Goal: Information Seeking & Learning: Learn about a topic

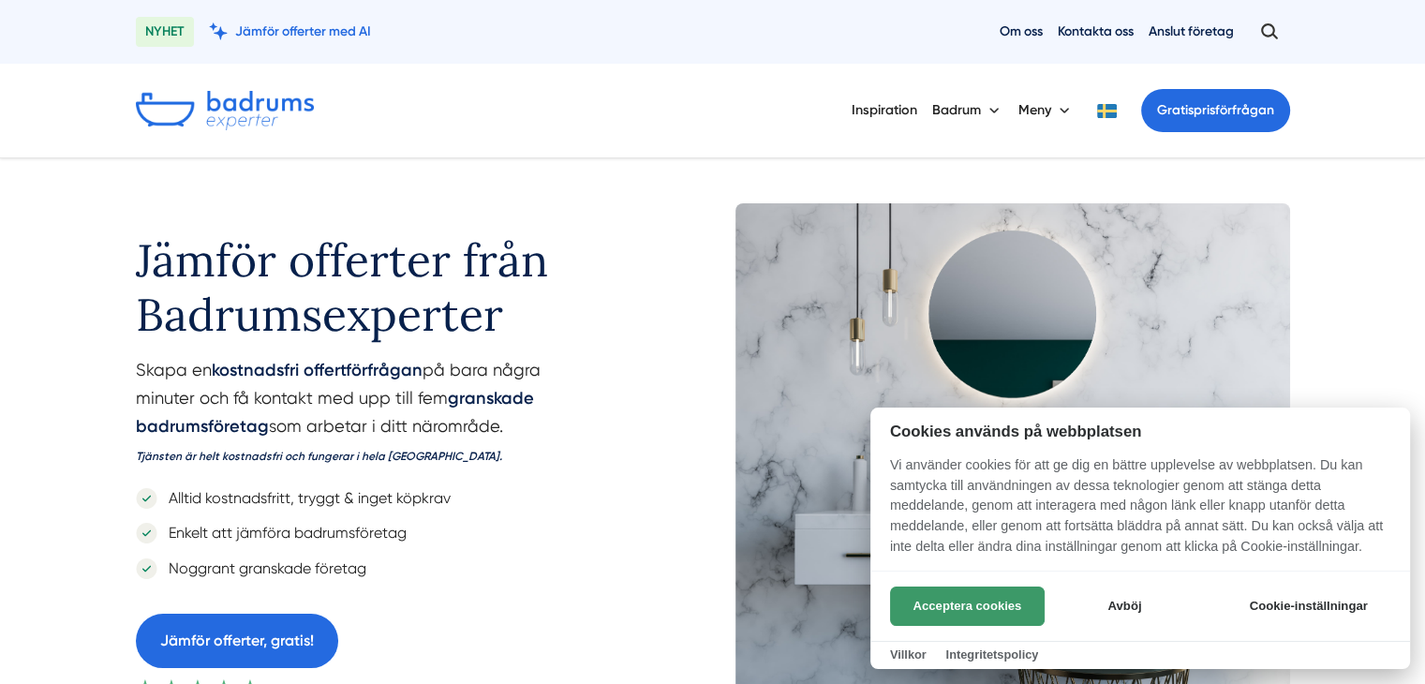
click at [988, 597] on button "Acceptera cookies" at bounding box center [967, 606] width 155 height 39
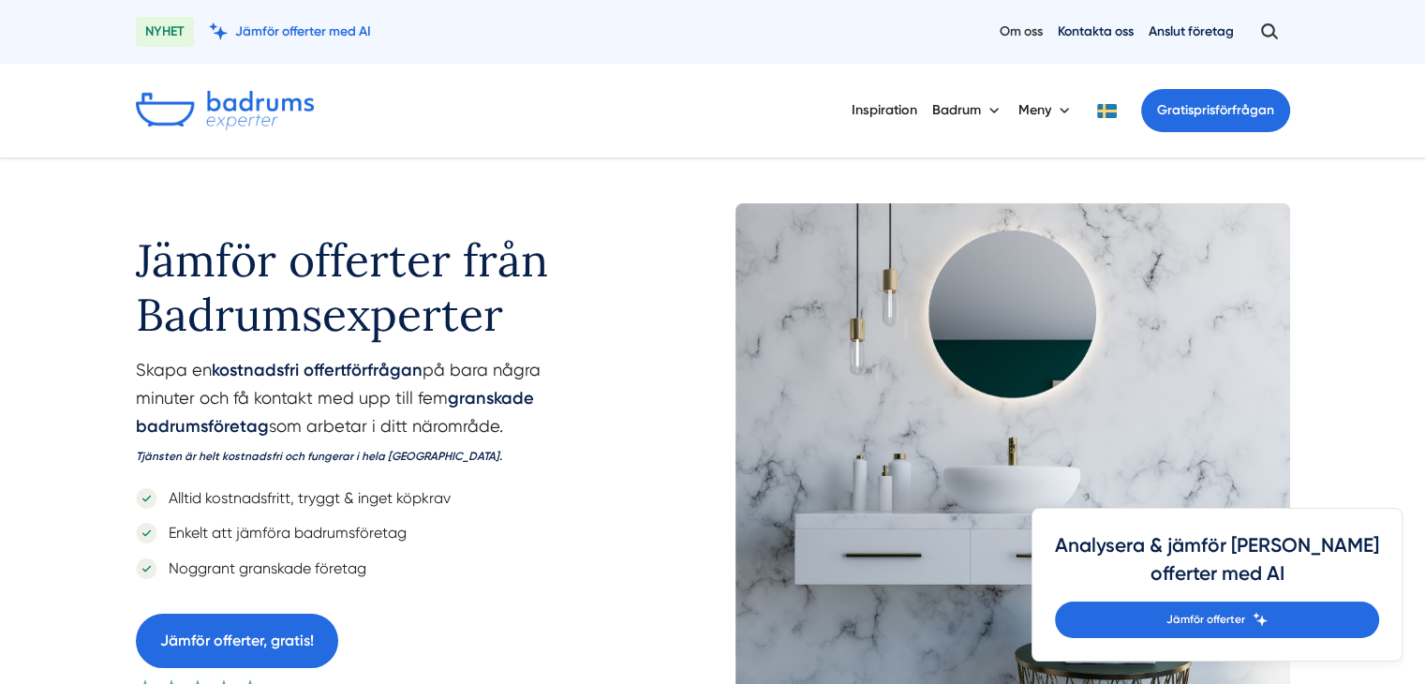
click at [1030, 30] on link "Om oss" at bounding box center [1021, 31] width 43 height 18
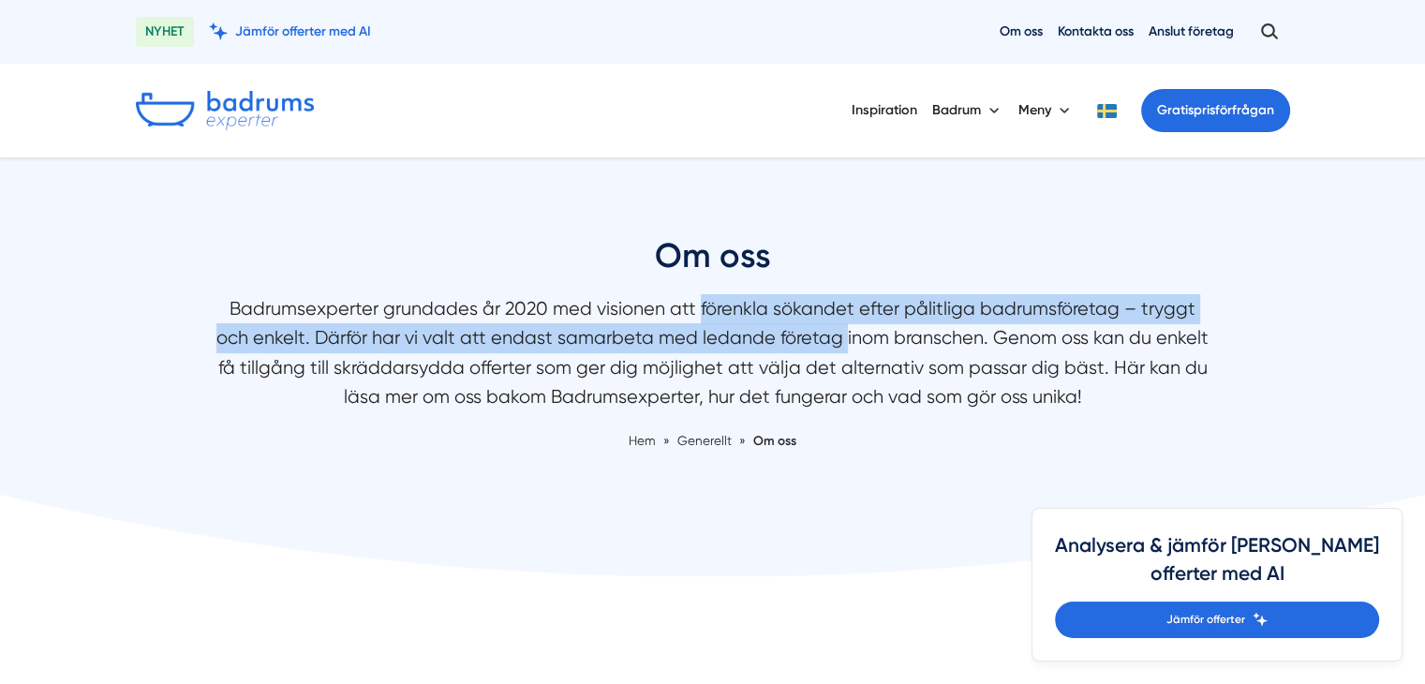
drag, startPoint x: 700, startPoint y: 305, endPoint x: 953, endPoint y: 332, distance: 254.5
click at [953, 332] on p "Badrumsexperter grundades år 2020 med visionen att förenkla sökandet efter påli…" at bounding box center [712, 357] width 993 height 127
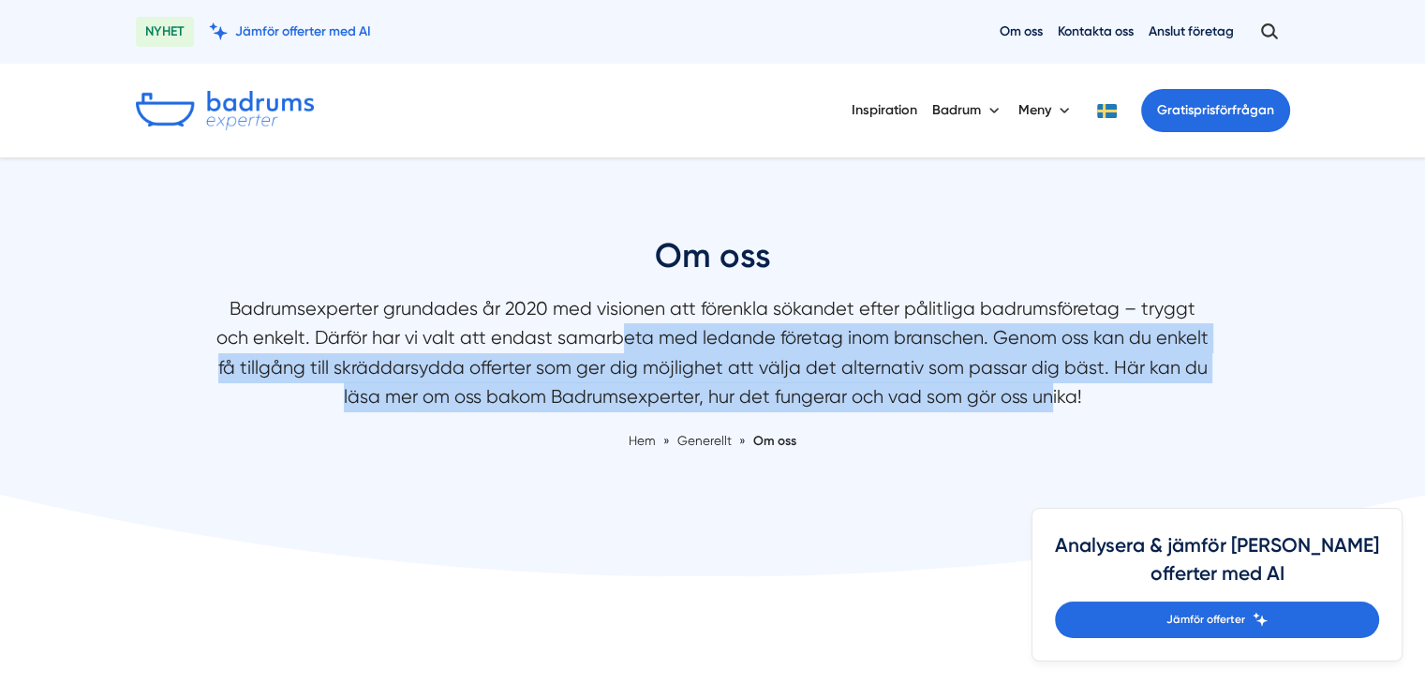
drag, startPoint x: 623, startPoint y: 337, endPoint x: 1051, endPoint y: 404, distance: 433.4
click at [1051, 404] on p "Badrumsexperter grundades år 2020 med visionen att förenkla sökandet efter påli…" at bounding box center [712, 357] width 993 height 127
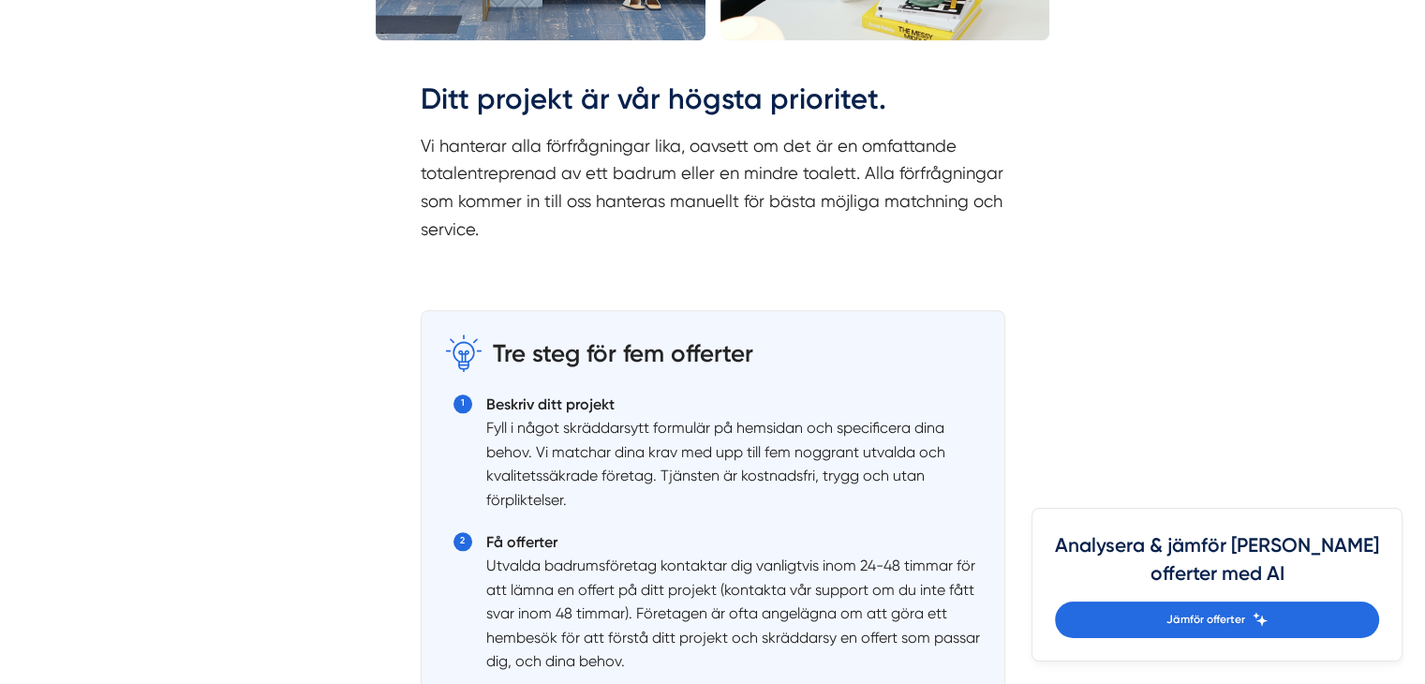
scroll to position [1990, 0]
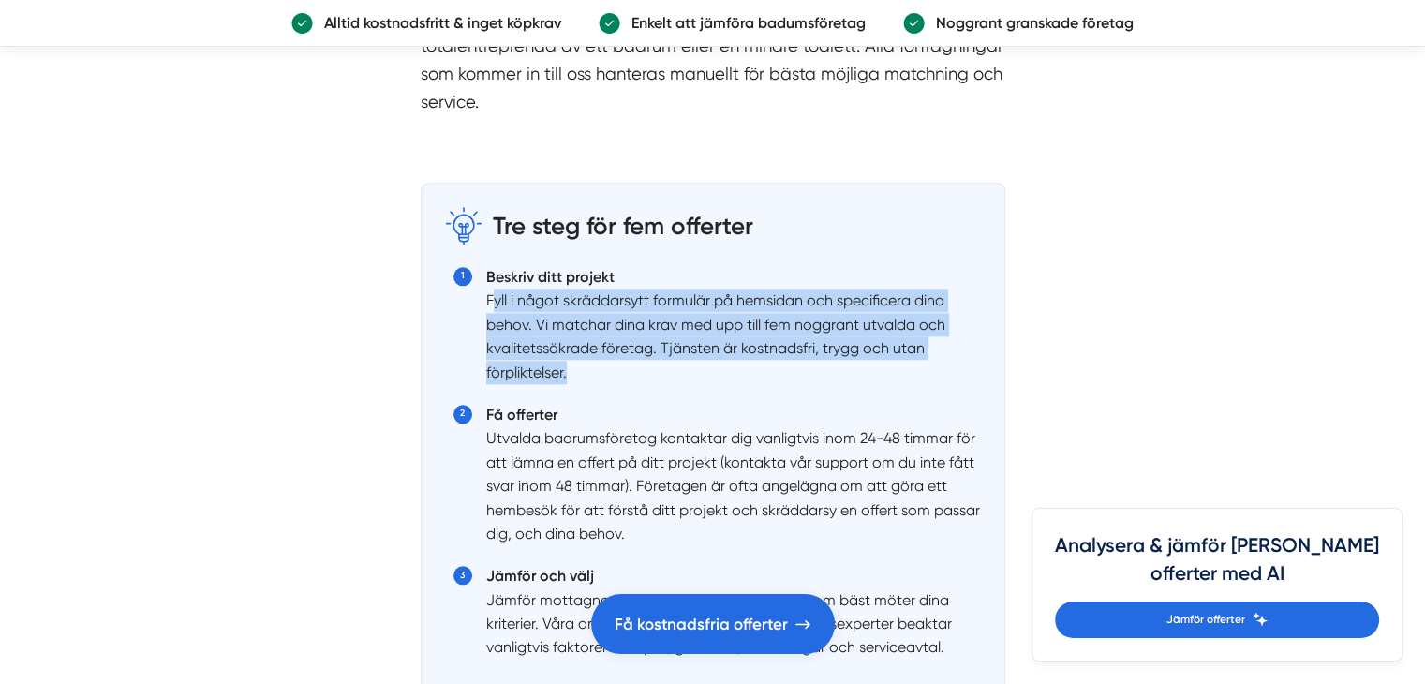
drag, startPoint x: 491, startPoint y: 297, endPoint x: 681, endPoint y: 372, distance: 204.5
click at [681, 372] on li "Beskriv ditt projekt Fyll i något skräddarsytt formulär på hemsidan och specifi…" at bounding box center [729, 324] width 505 height 119
drag, startPoint x: 597, startPoint y: 363, endPoint x: 491, endPoint y: 300, distance: 123.1
click at [491, 300] on li "Beskriv ditt projekt Fyll i något skräddarsytt formulär på hemsidan och specifi…" at bounding box center [729, 324] width 505 height 119
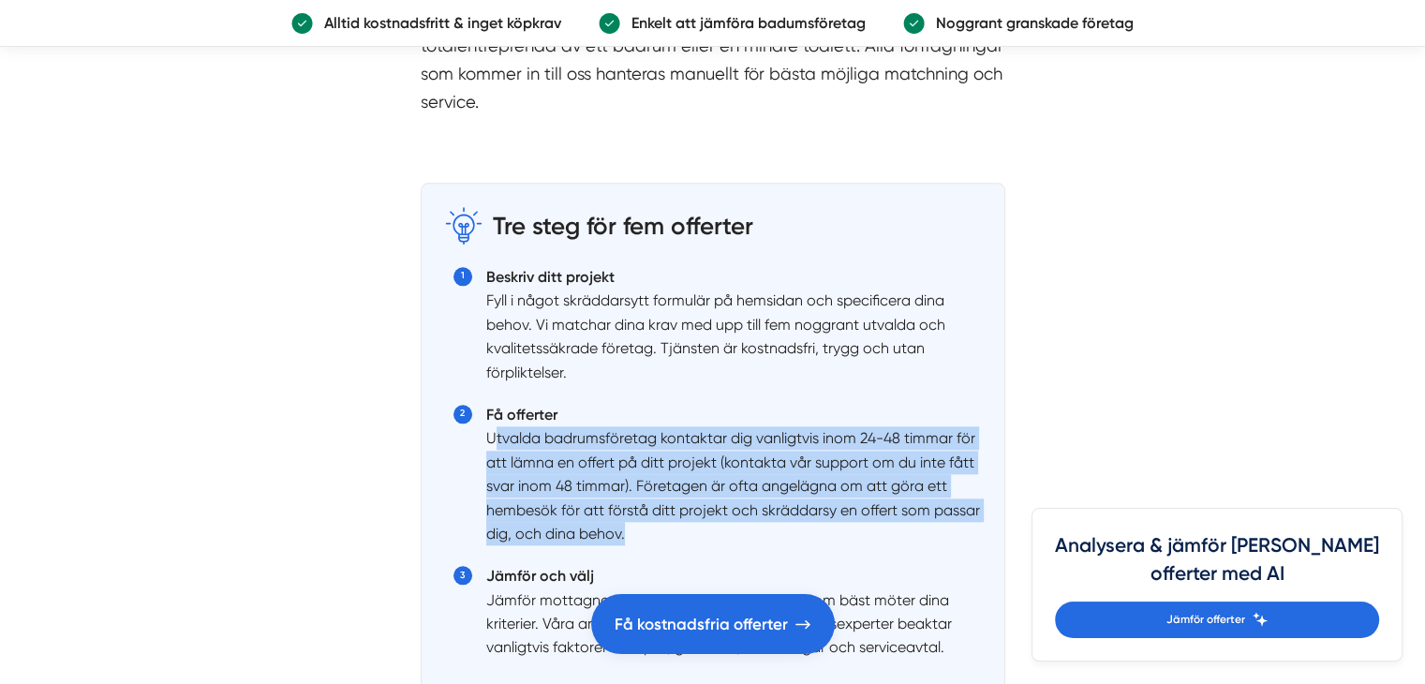
drag, startPoint x: 491, startPoint y: 421, endPoint x: 763, endPoint y: 526, distance: 291.3
click at [763, 526] on li "Få offerter [PERSON_NAME] badrumsföretag kontaktar dig vanligtvis inom 24-48 ti…" at bounding box center [729, 474] width 505 height 142
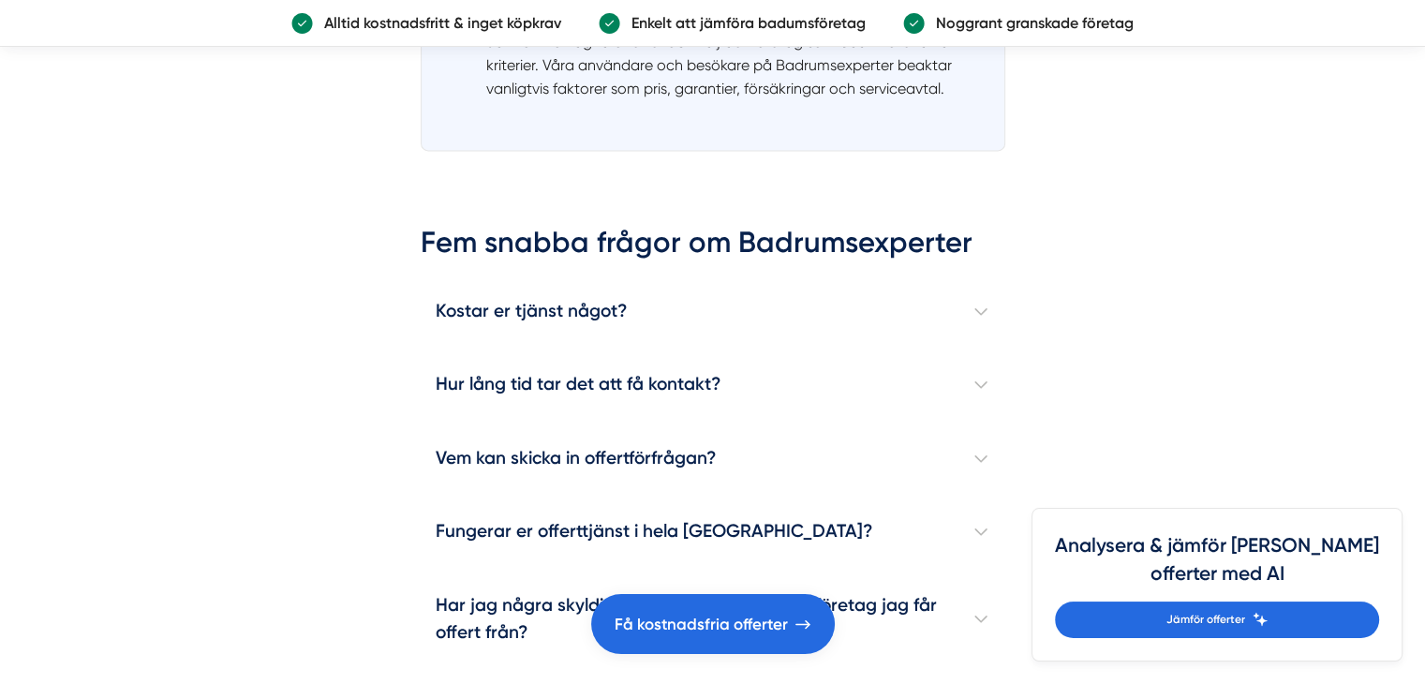
scroll to position [2577, 0]
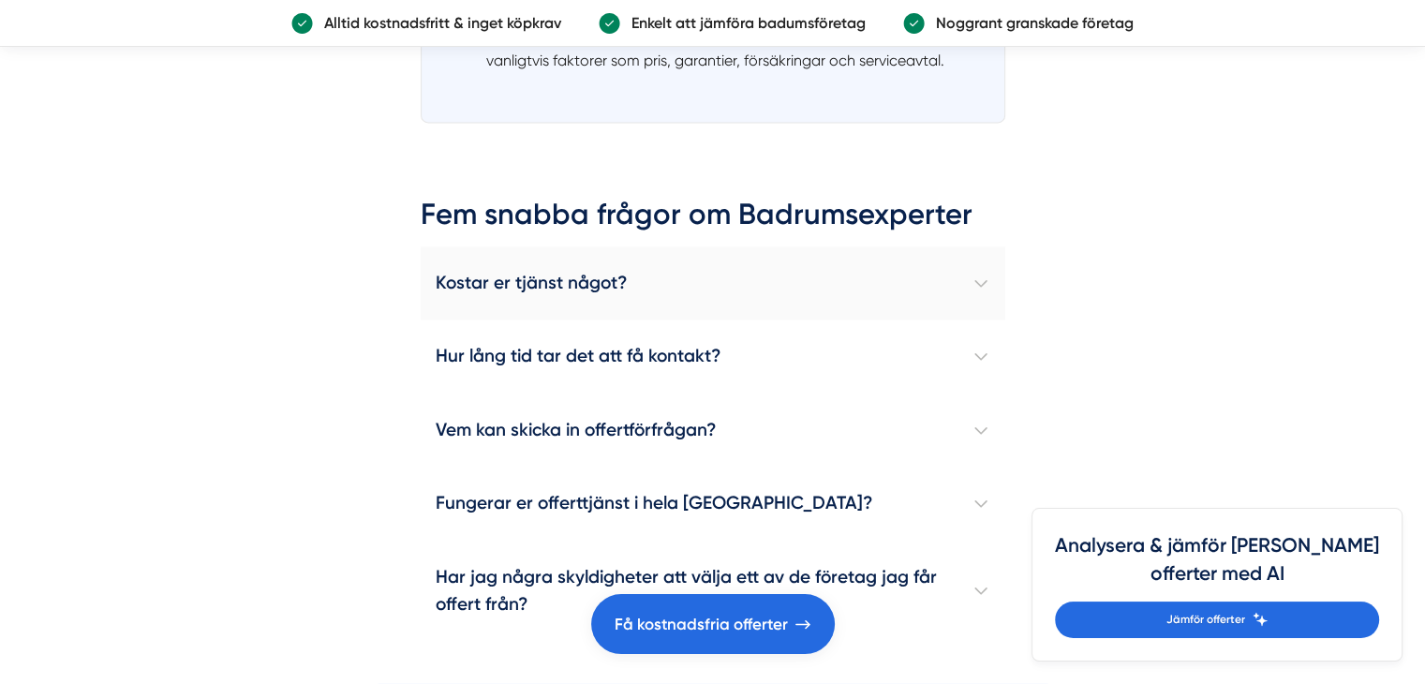
click at [968, 286] on h4 "Kostar er tjänst något?" at bounding box center [713, 282] width 585 height 73
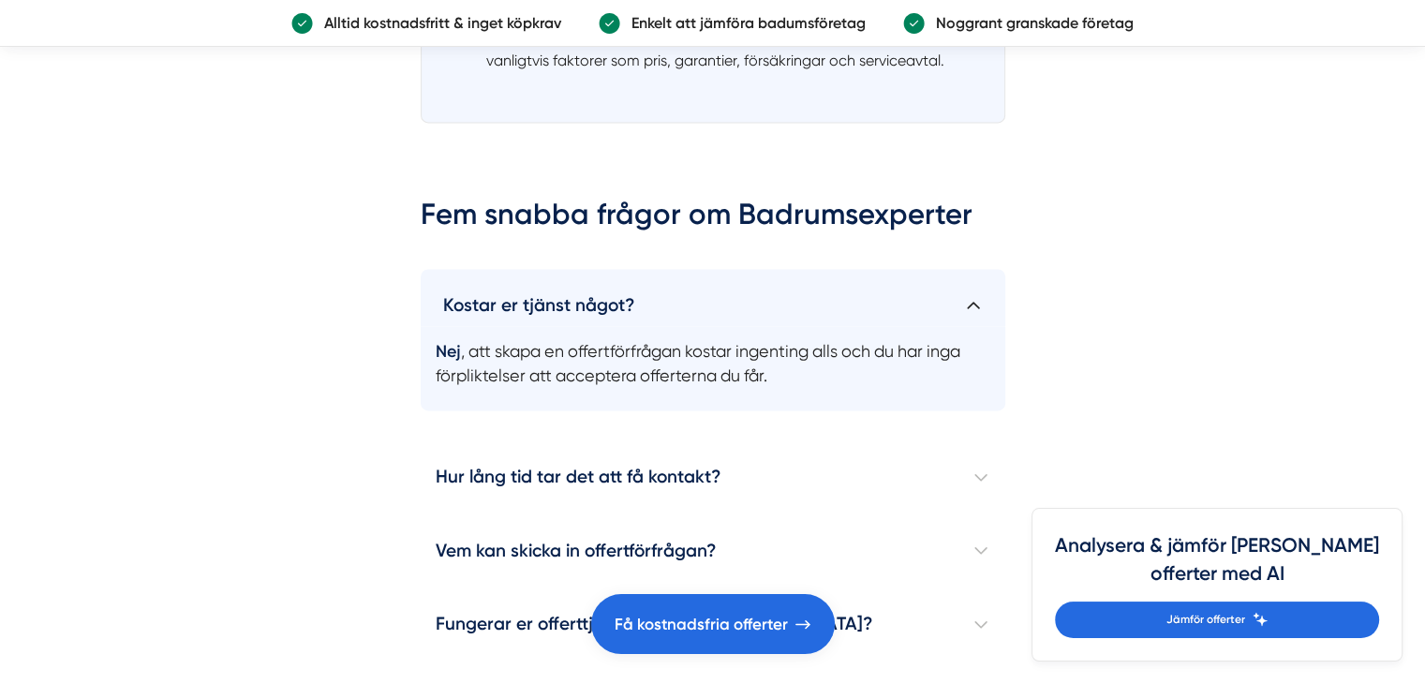
click at [968, 286] on h4 "Kostar er tjänst något?" at bounding box center [713, 297] width 585 height 57
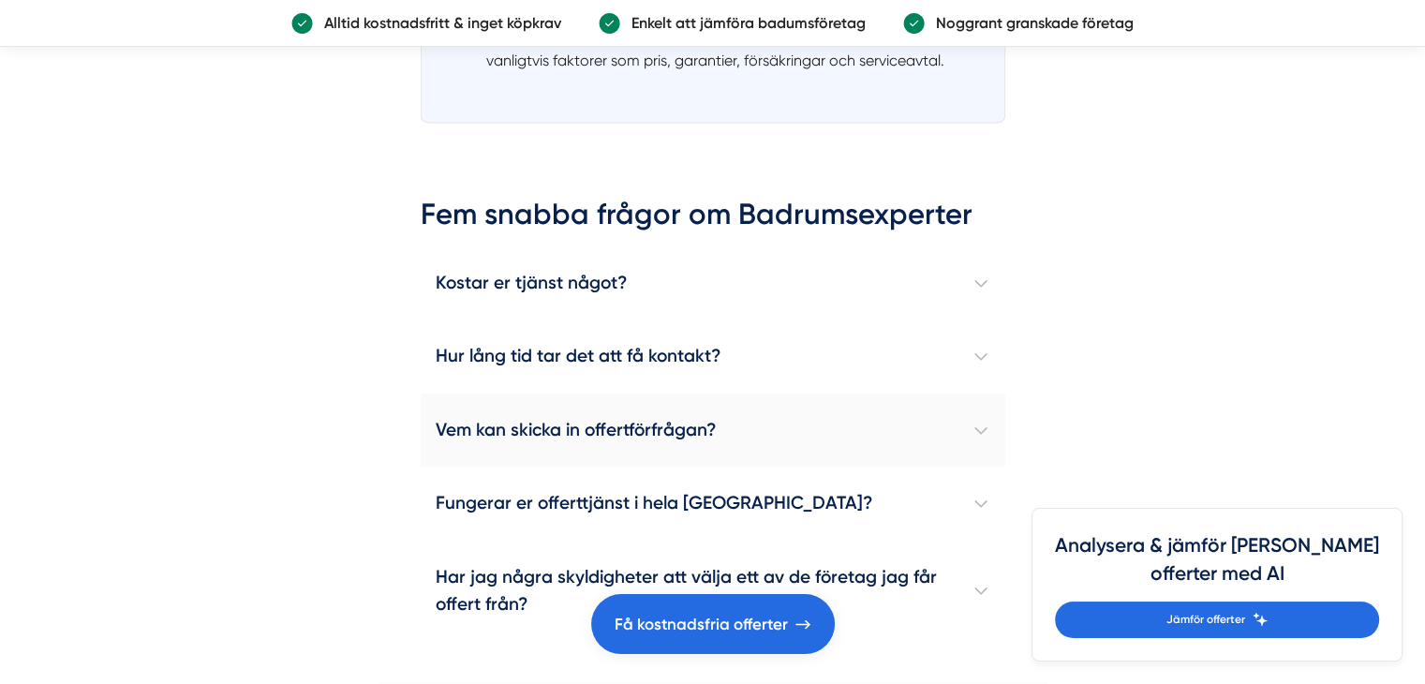
click at [983, 402] on h4 "Vem kan skicka in offertförfrågan?" at bounding box center [713, 430] width 585 height 73
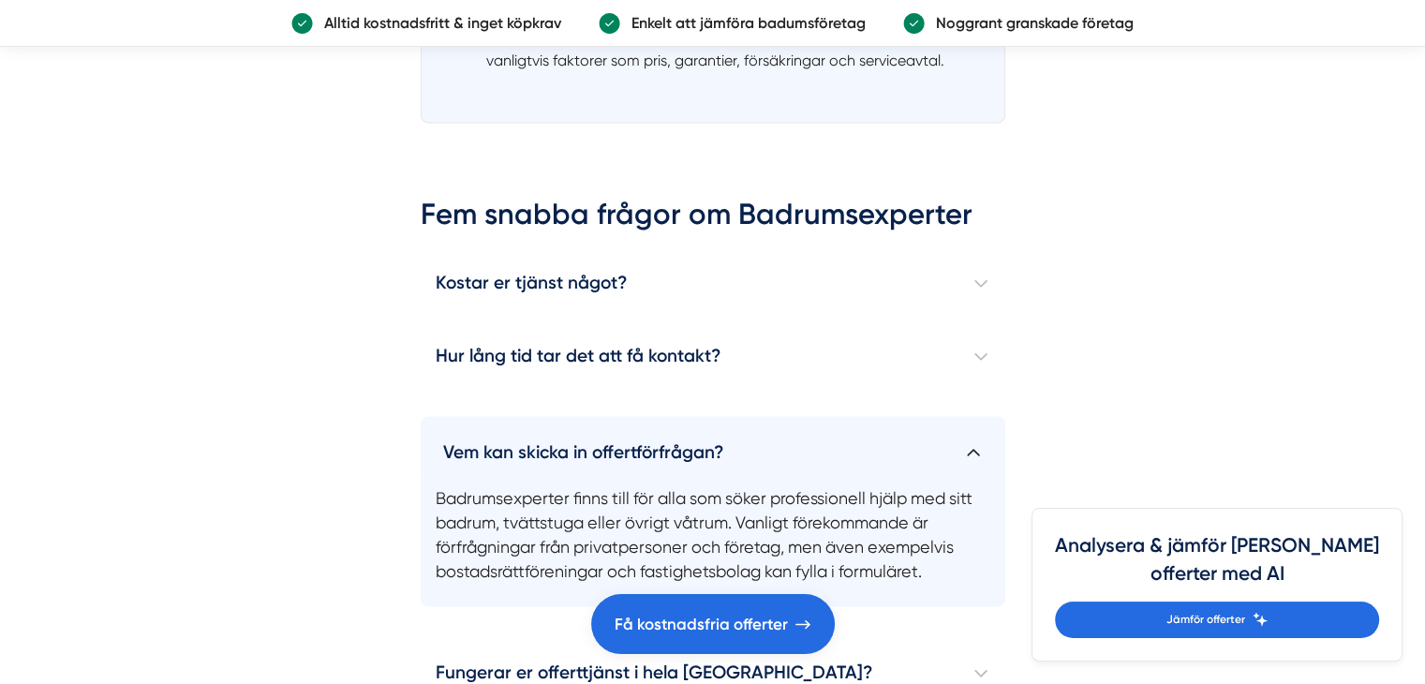
click at [983, 402] on div "Fem snabba frågor om Badrumsexperter Kostar er tjänst något? Nej , att skapa en…" at bounding box center [713, 503] width 585 height 618
click at [978, 434] on h4 "Vem kan skicka in offertförfrågan?" at bounding box center [713, 444] width 585 height 57
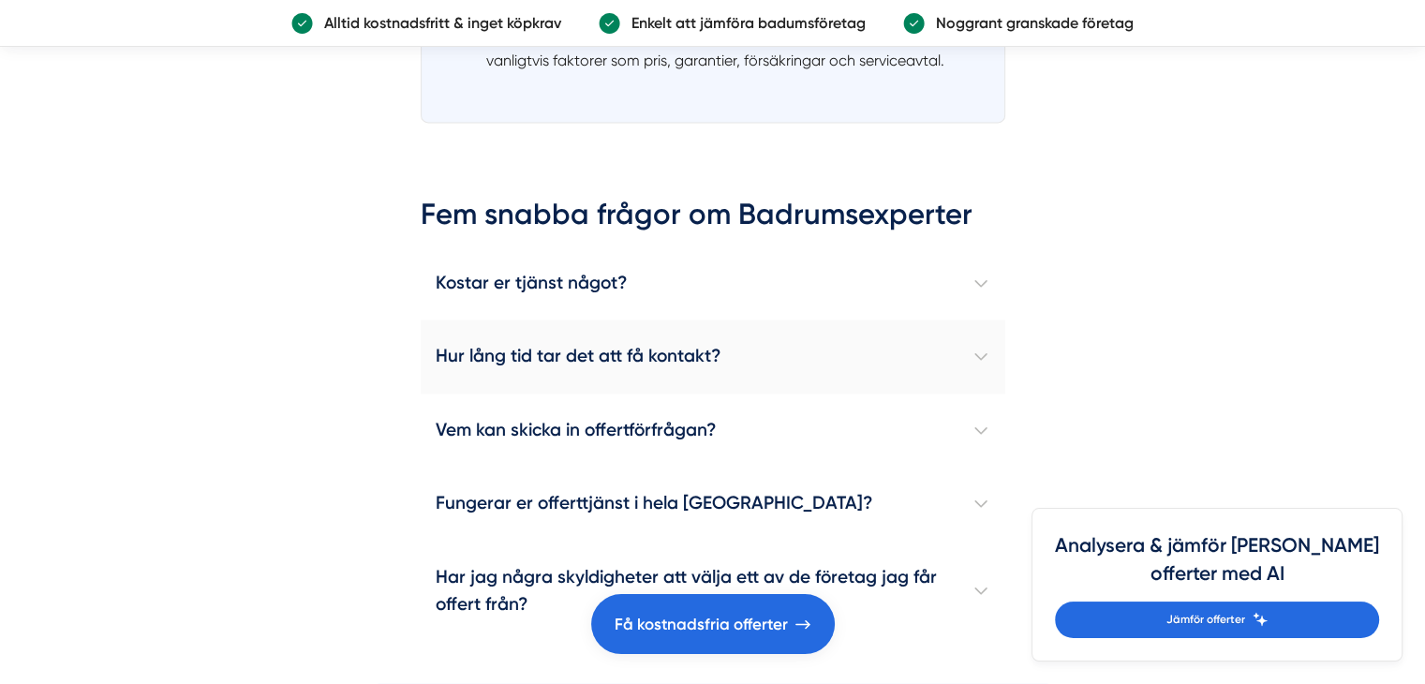
click at [956, 342] on h4 "Hur lång tid tar det att få kontakt?" at bounding box center [713, 356] width 585 height 73
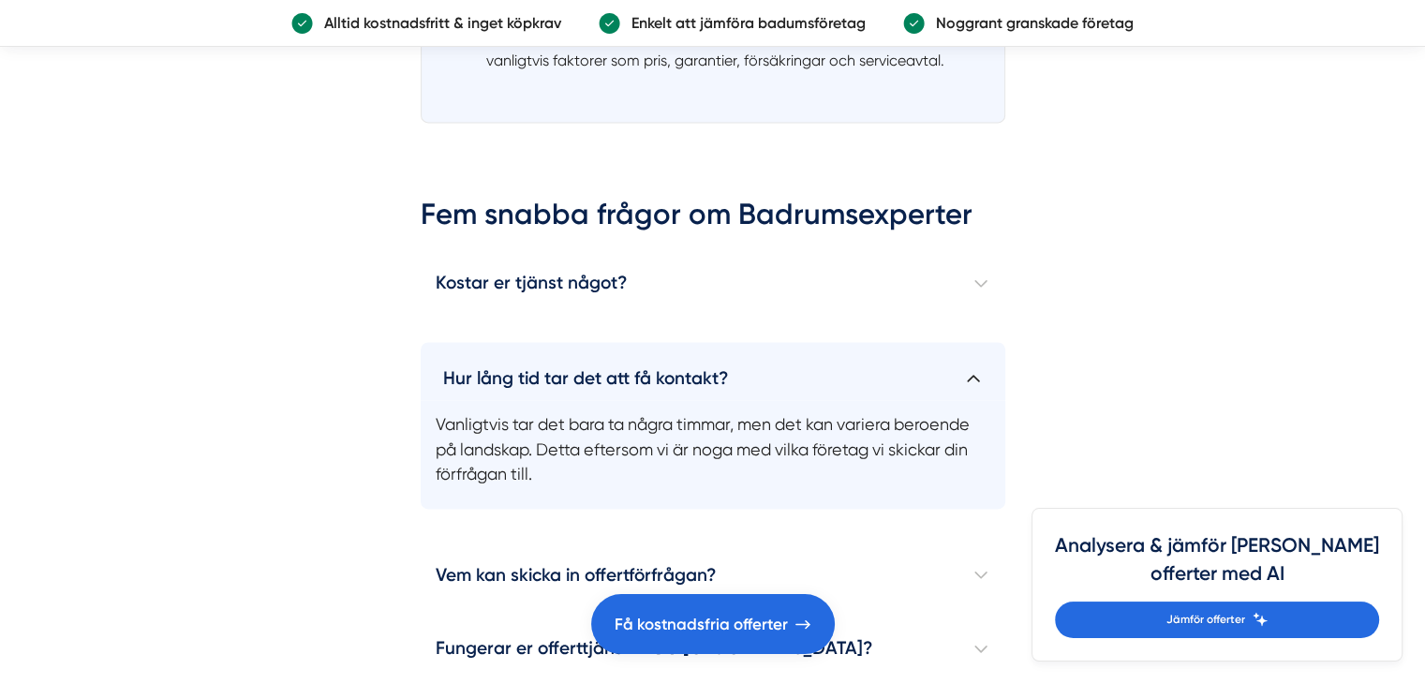
click at [988, 352] on h4 "Hur lång tid tar det att få kontakt?" at bounding box center [713, 370] width 585 height 57
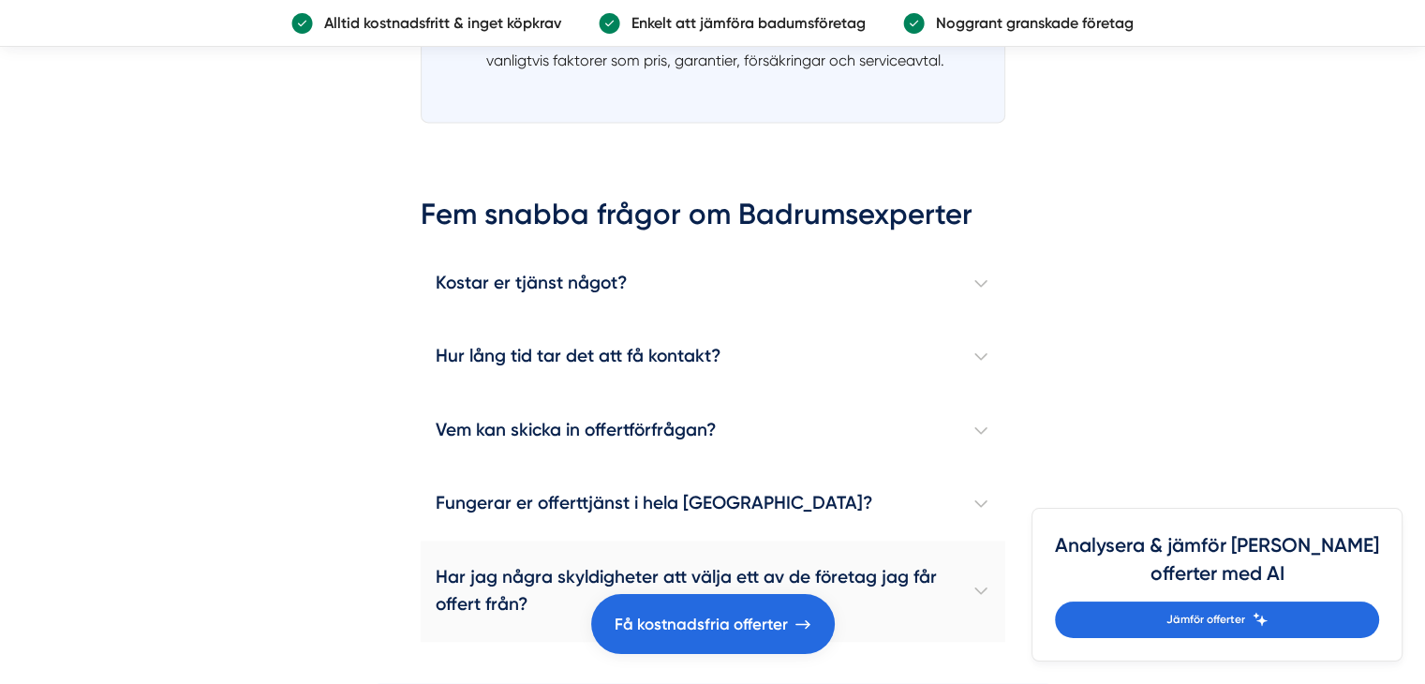
click at [918, 569] on h4 "Har jag några skyldigheter att välja ett av de företag jag får offert från?" at bounding box center [713, 591] width 585 height 101
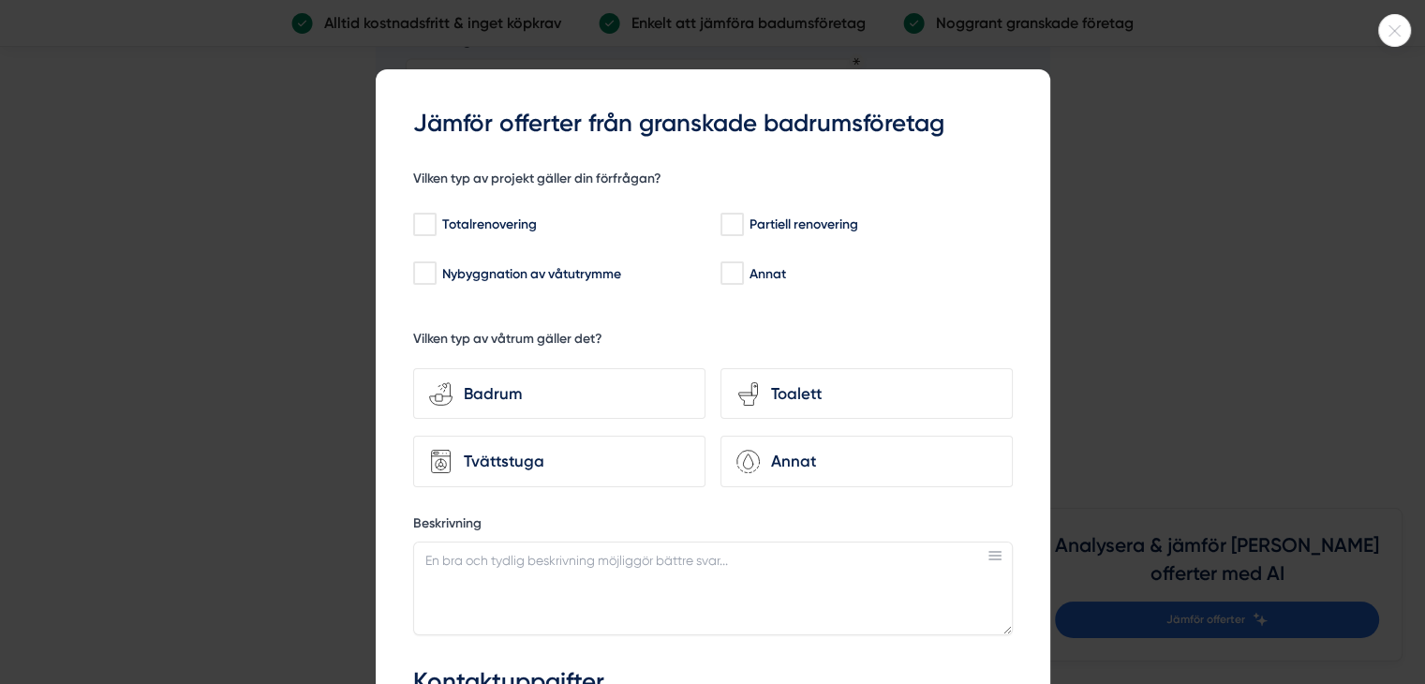
scroll to position [3701, 0]
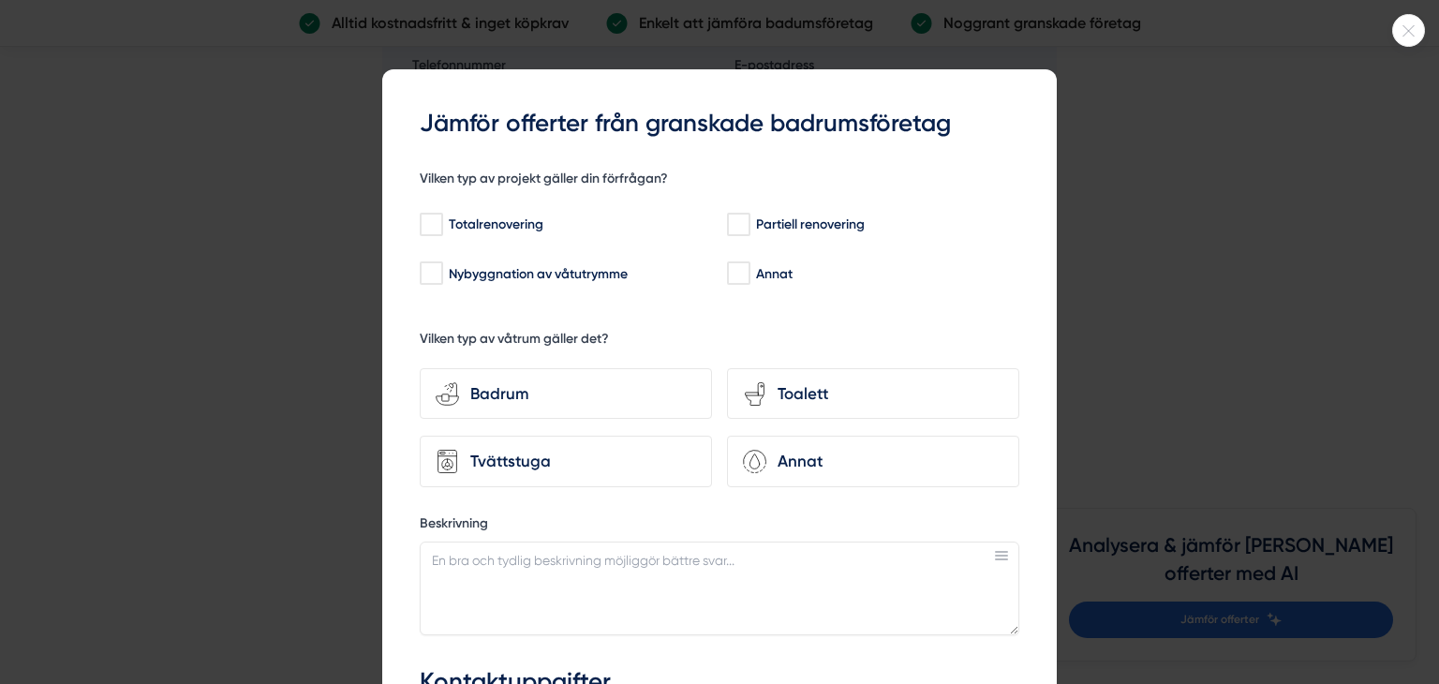
drag, startPoint x: 1438, startPoint y: 259, endPoint x: 1399, endPoint y: 350, distance: 99.1
click at [1399, 350] on html "NYHET Jämför offerter med AI Om oss Kontakta oss Anslut företag Inspiration [GE…" at bounding box center [719, 315] width 1439 height 8032
click at [1401, 37] on div at bounding box center [1408, 30] width 33 height 33
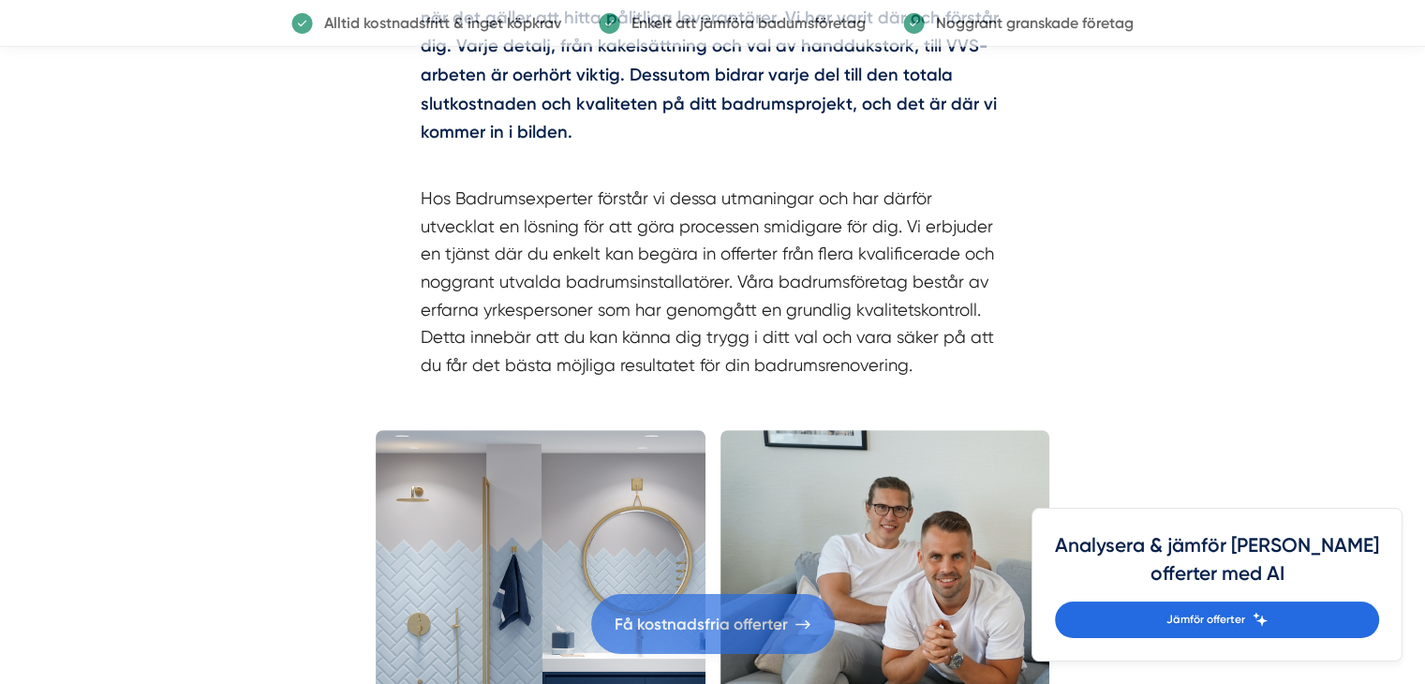
scroll to position [0, 0]
